Goal: Find specific page/section: Find specific page/section

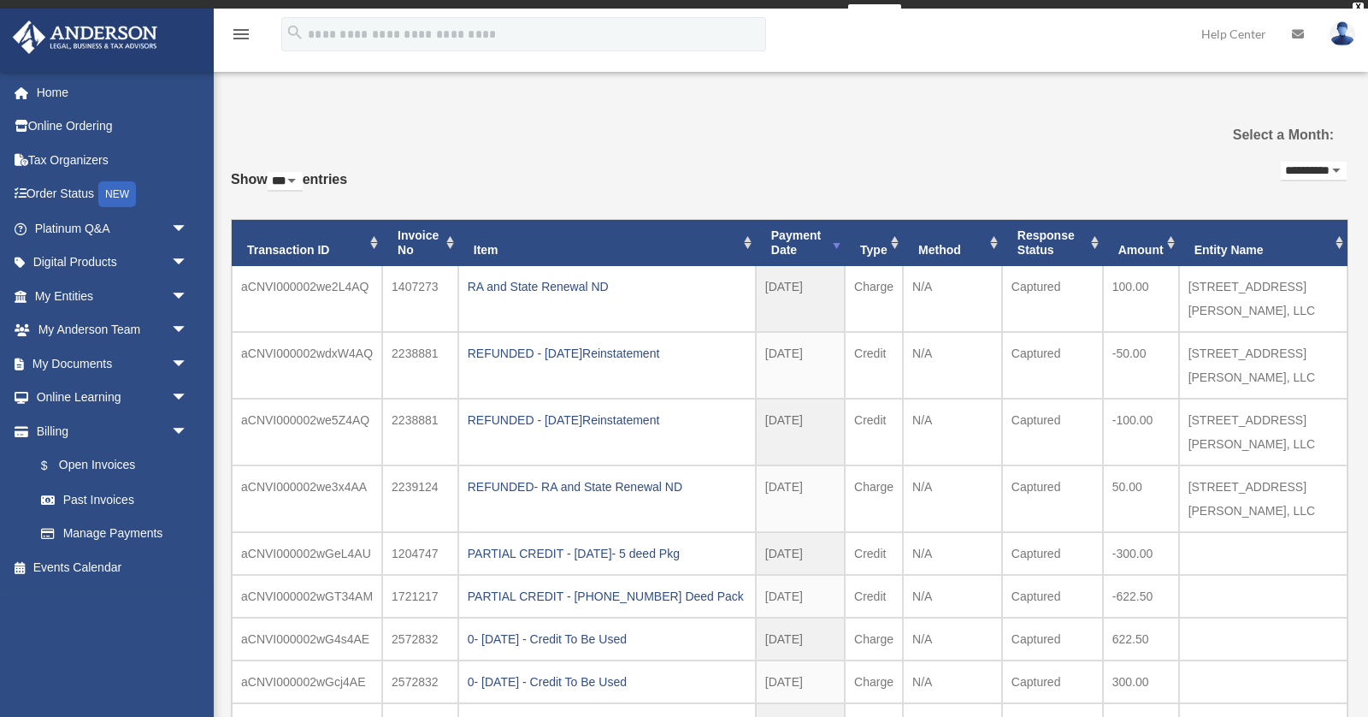
select select "***"
select select "**********"
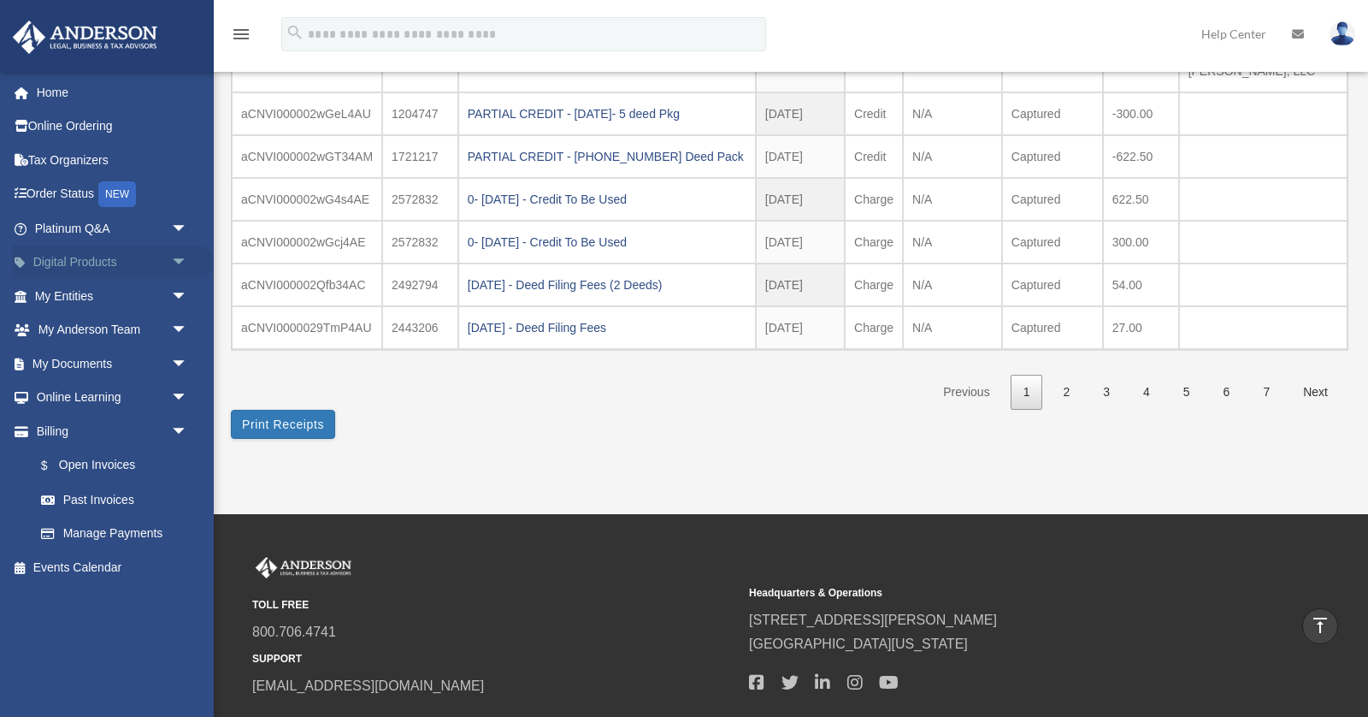
click at [115, 268] on link "Digital Products arrow_drop_down" at bounding box center [113, 262] width 202 height 34
click at [180, 257] on span "arrow_drop_down" at bounding box center [188, 262] width 34 height 35
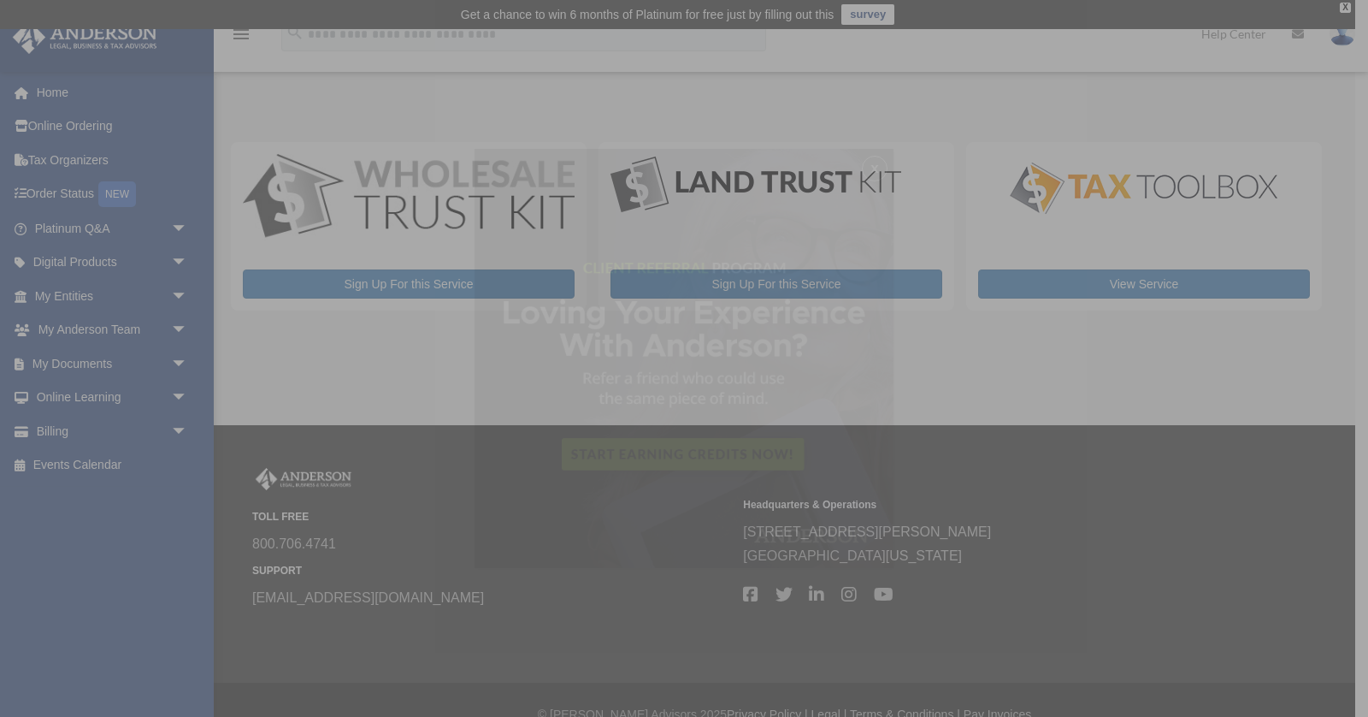
click at [180, 257] on div "x" at bounding box center [684, 358] width 1368 height 717
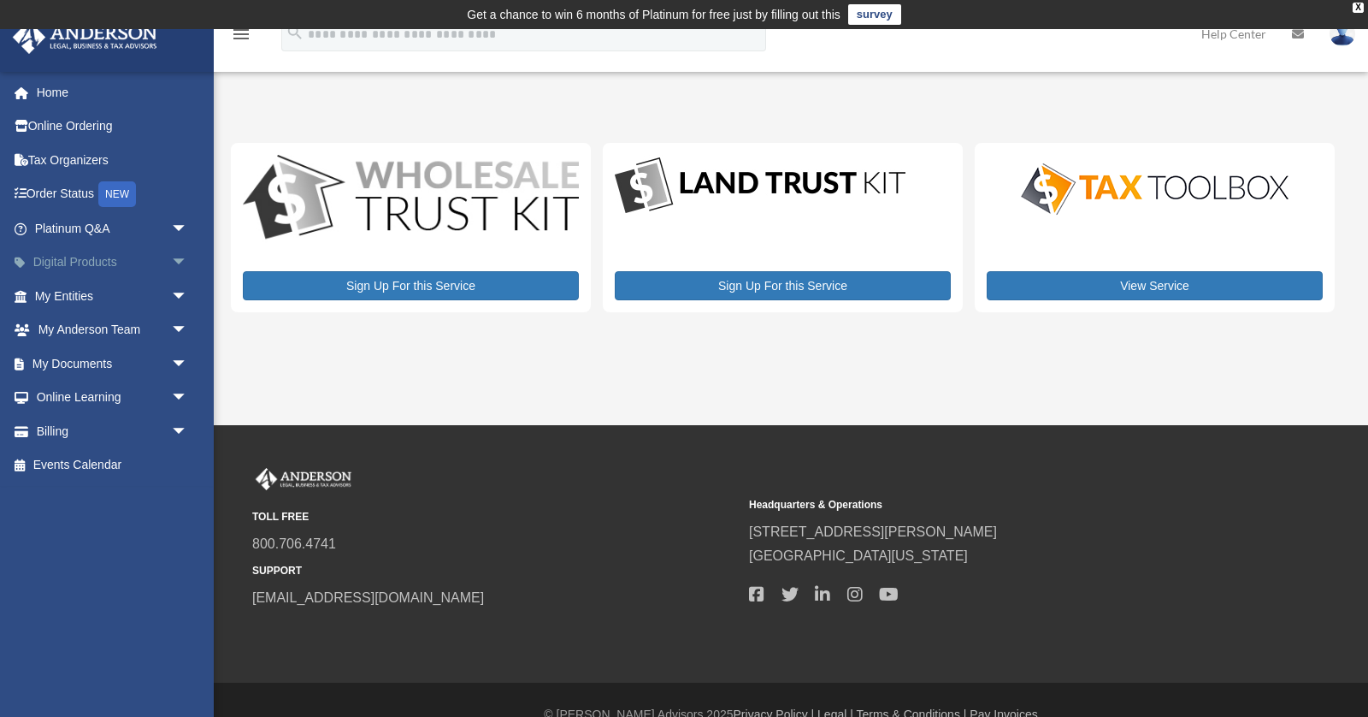
click at [178, 257] on span "arrow_drop_down" at bounding box center [188, 262] width 34 height 35
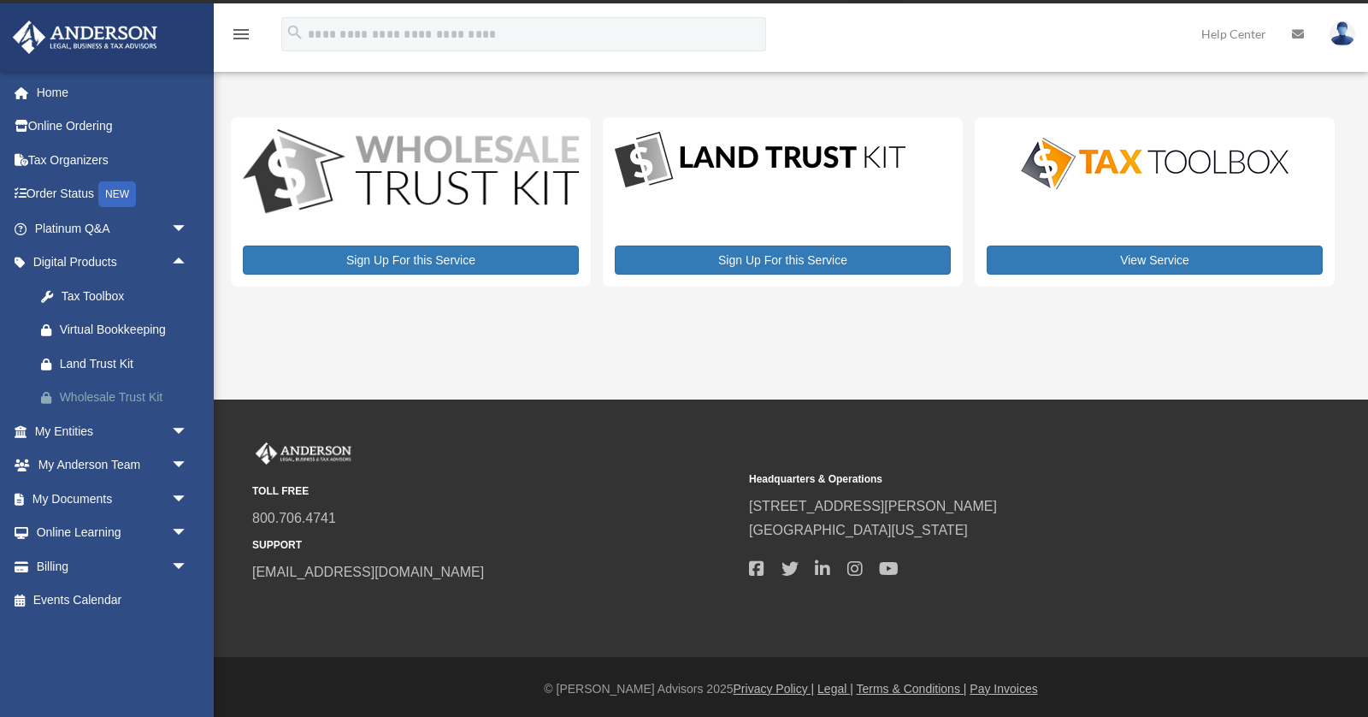
scroll to position [29, 0]
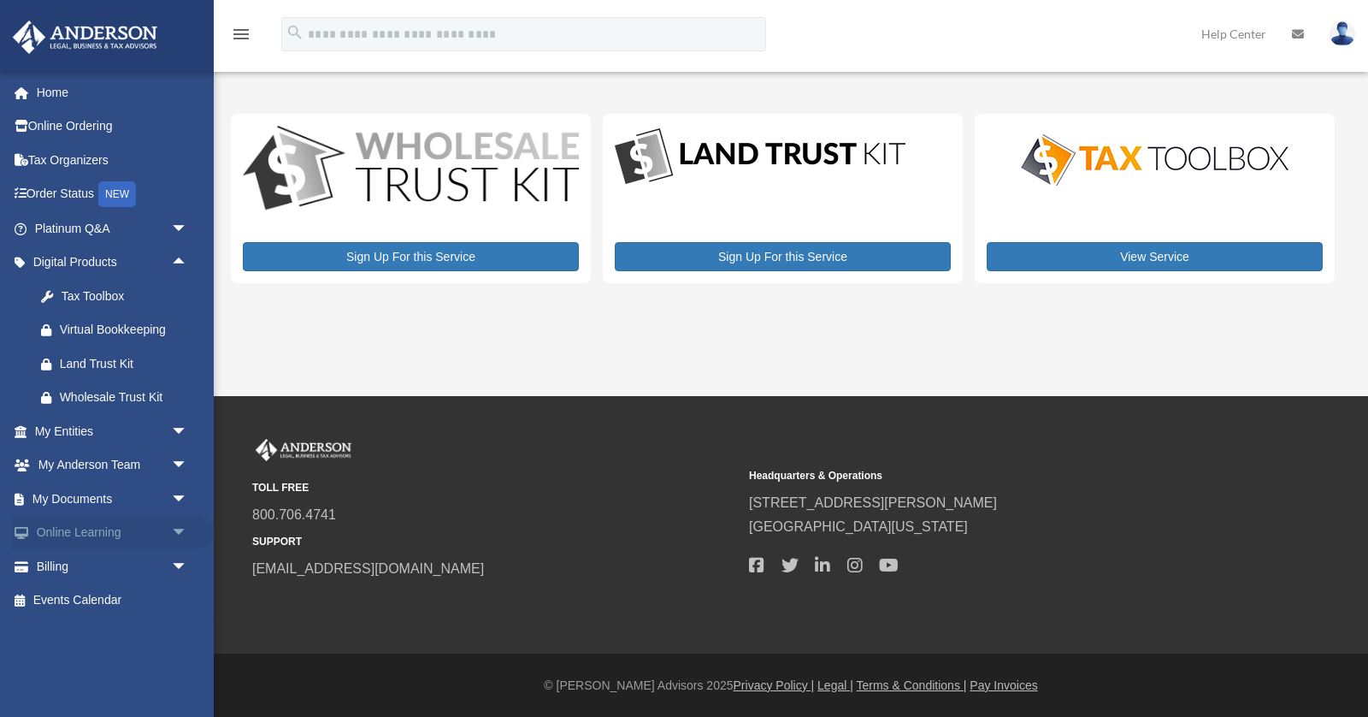
click at [179, 528] on span "arrow_drop_down" at bounding box center [188, 533] width 34 height 35
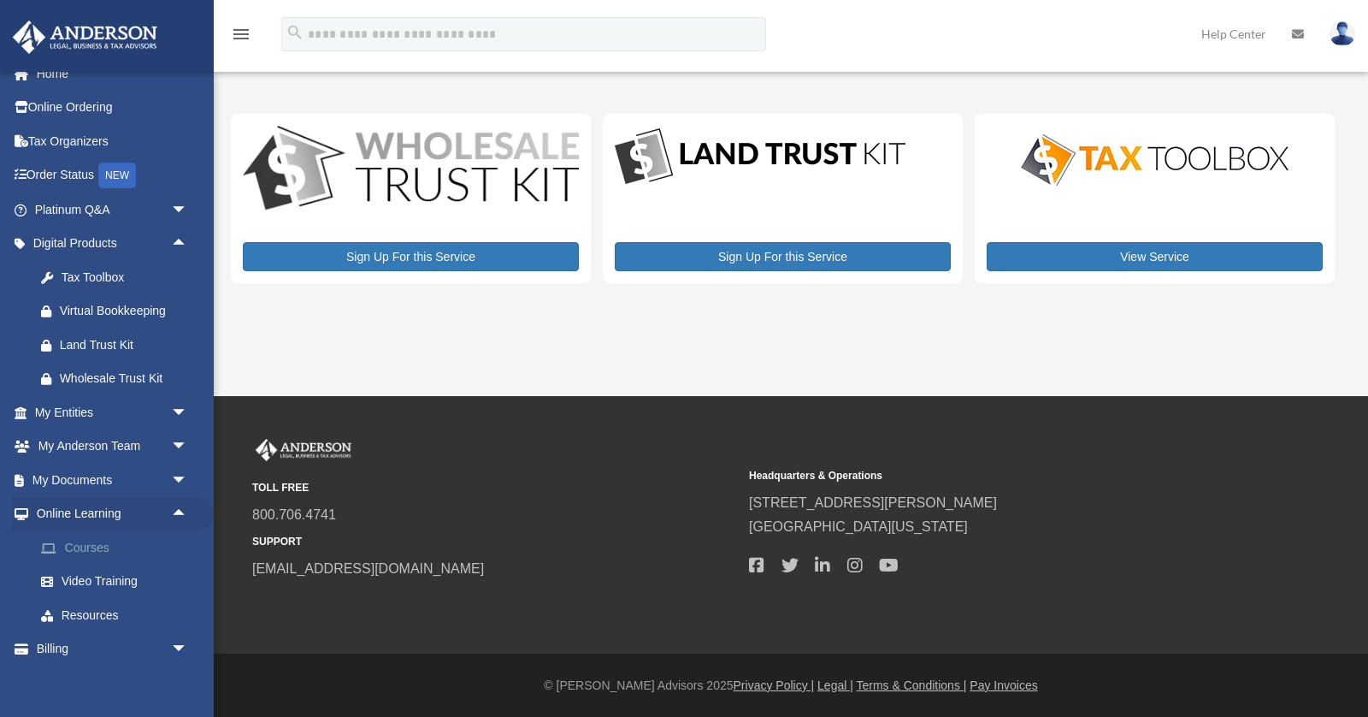
scroll to position [0, 0]
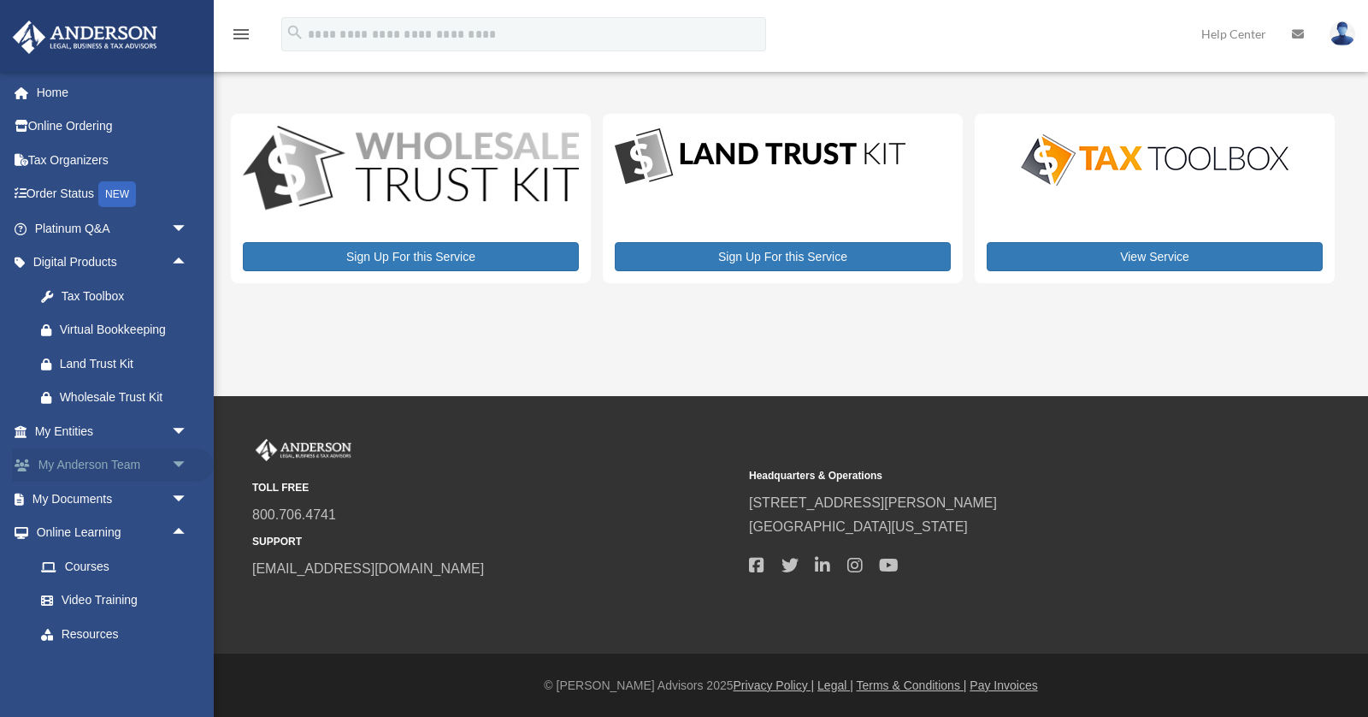
click at [179, 463] on span "arrow_drop_down" at bounding box center [188, 465] width 34 height 35
click at [145, 498] on link "My Anderson Team" at bounding box center [119, 498] width 190 height 34
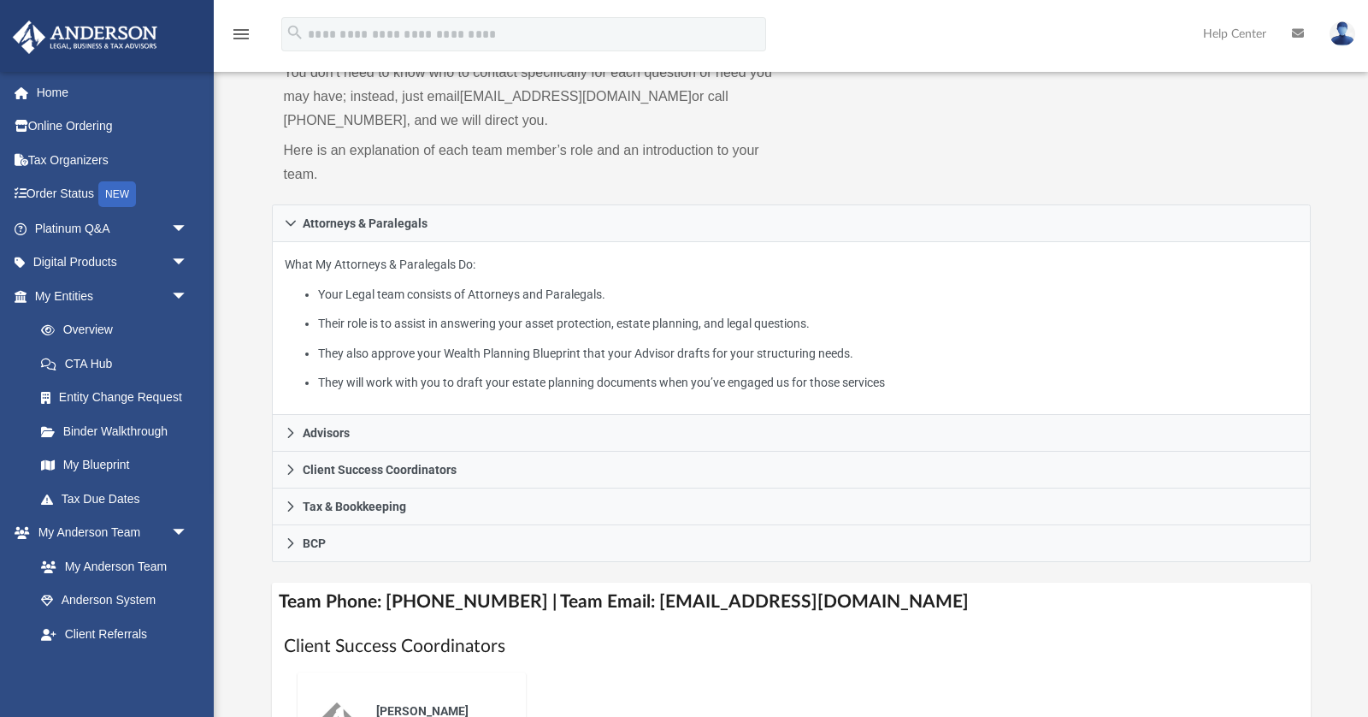
scroll to position [189, 0]
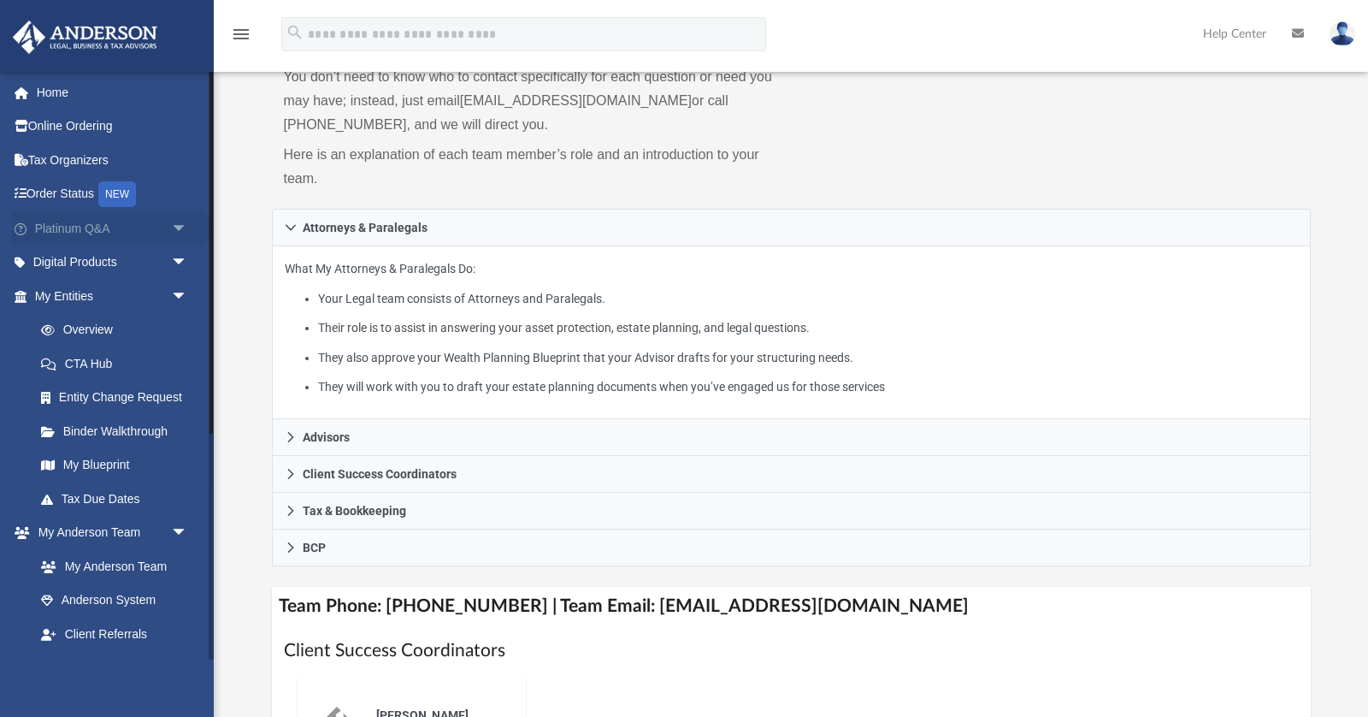
click at [179, 228] on span "arrow_drop_down" at bounding box center [188, 228] width 34 height 35
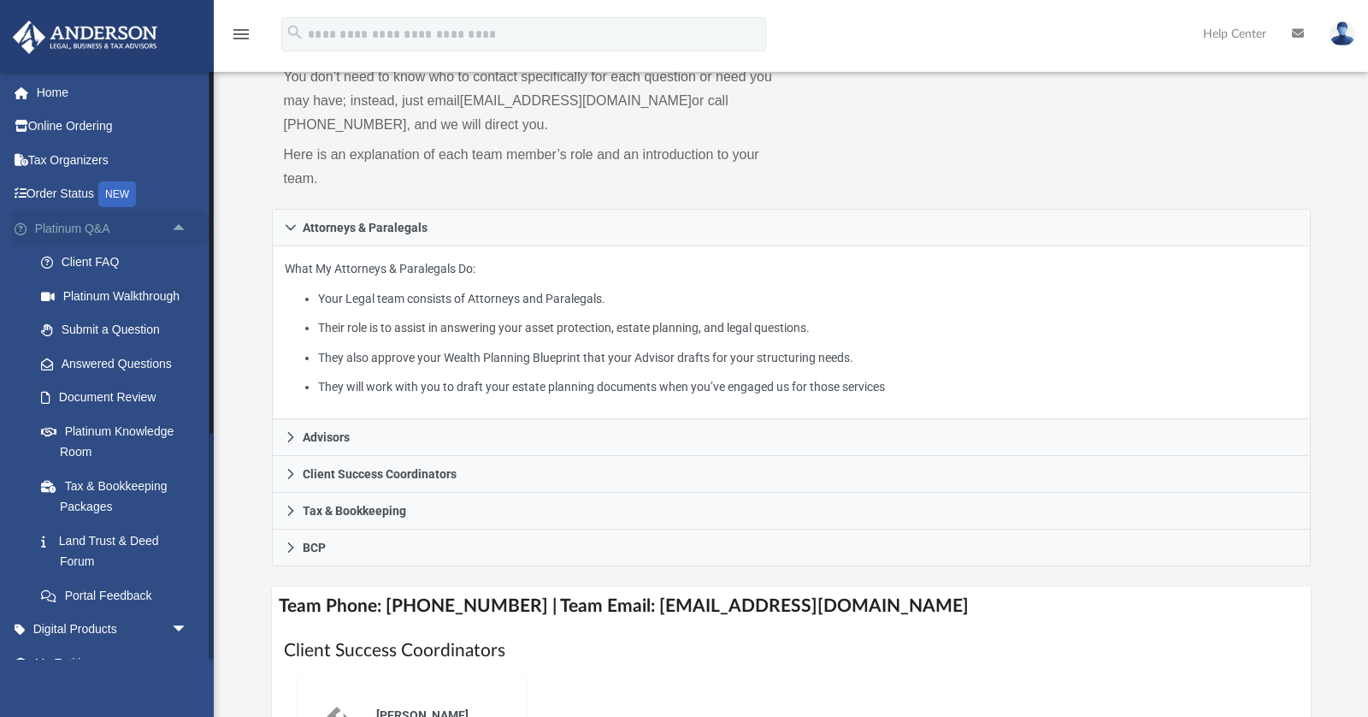
click at [179, 228] on span "arrow_drop_up" at bounding box center [188, 228] width 34 height 35
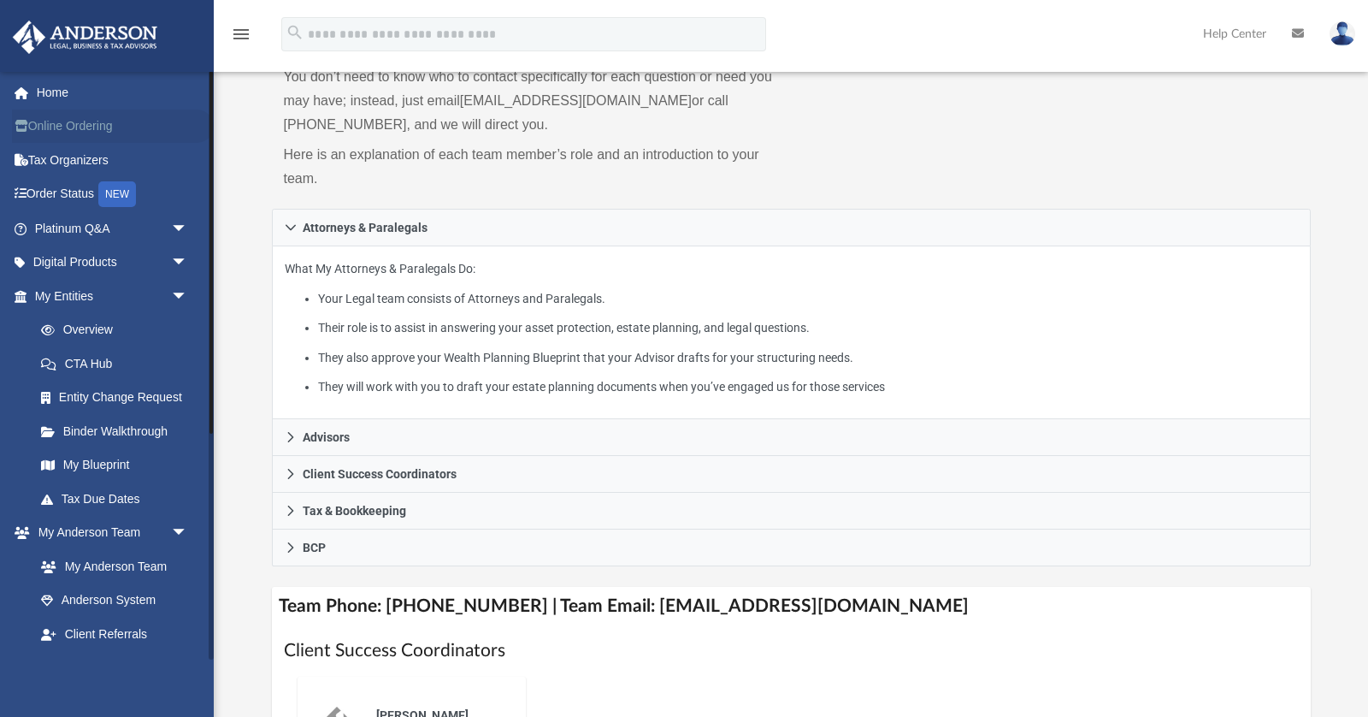
click at [92, 117] on link "Online Ordering" at bounding box center [113, 126] width 202 height 34
